Goal: Information Seeking & Learning: Understand process/instructions

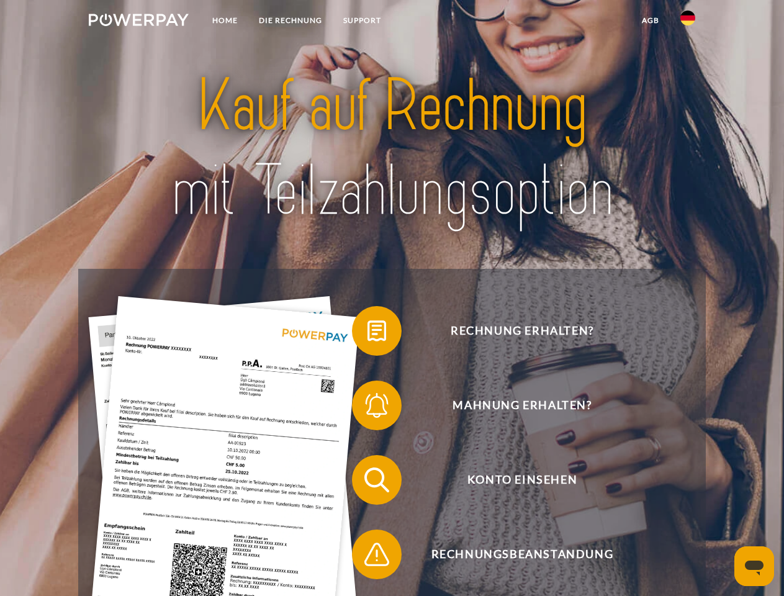
click at [138, 22] on img at bounding box center [139, 20] width 100 height 12
click at [688, 22] on img at bounding box center [687, 18] width 15 height 15
click at [650, 20] on link "agb" at bounding box center [650, 20] width 38 height 22
click at [367, 333] on span at bounding box center [358, 331] width 62 height 62
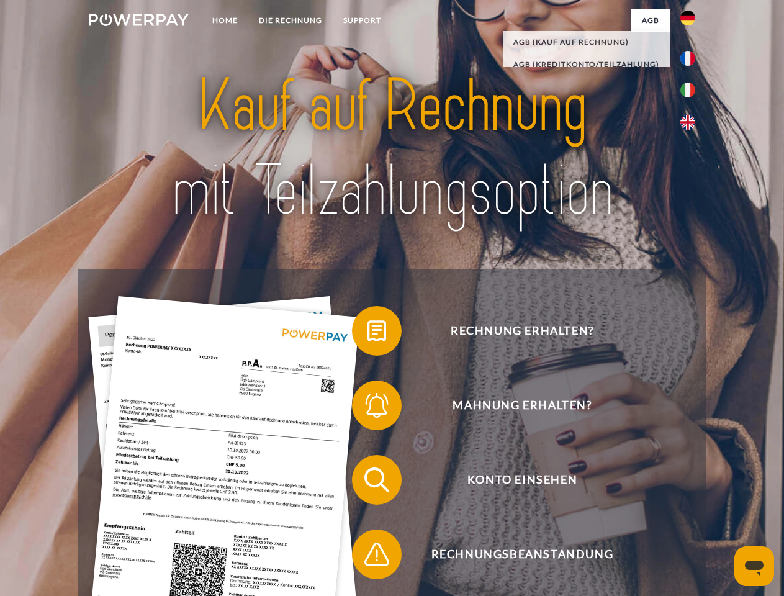
click at [367, 408] on span at bounding box center [358, 405] width 62 height 62
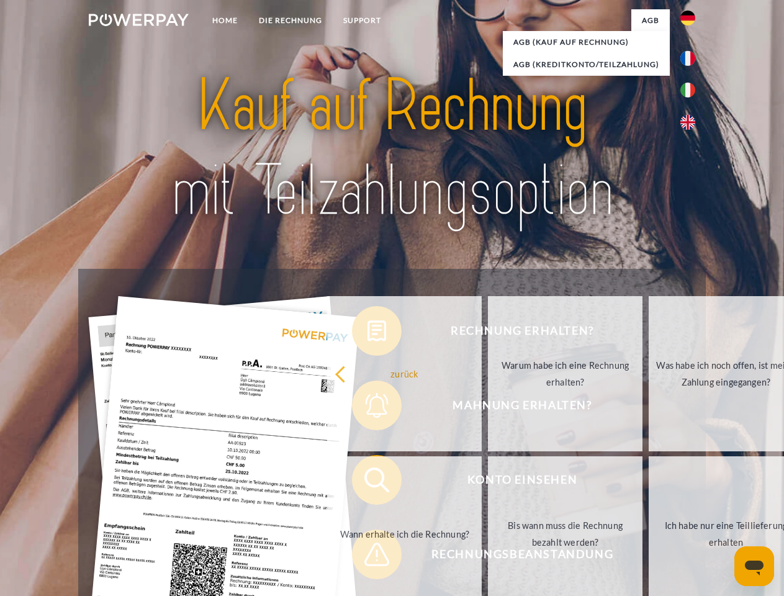
click at [488, 482] on link "Bis wann muss die Rechnung bezahlt werden?" at bounding box center [565, 533] width 155 height 155
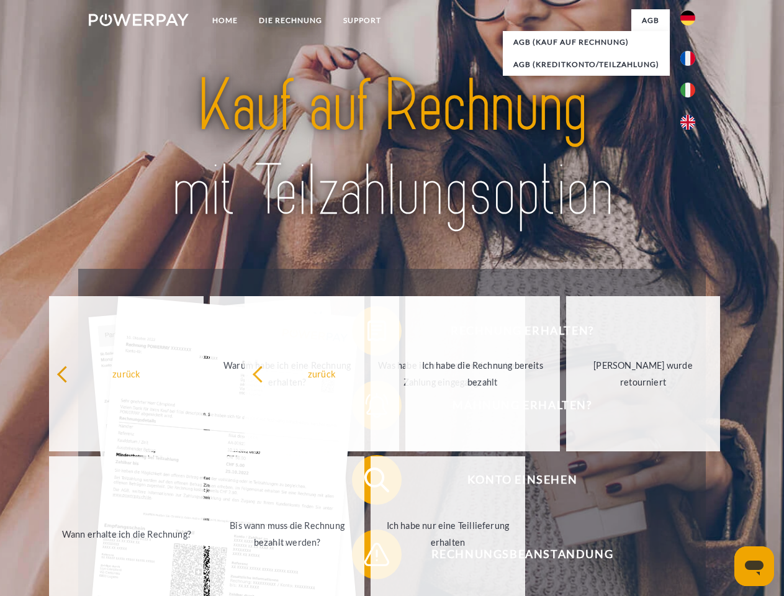
click at [367, 557] on span at bounding box center [358, 554] width 62 height 62
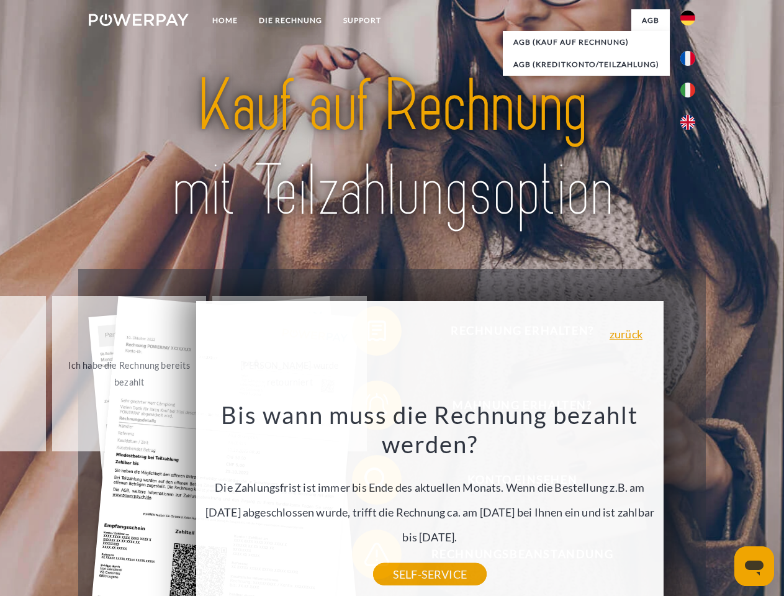
click at [754, 566] on icon "Messaging-Fenster öffnen" at bounding box center [754, 567] width 19 height 15
